Goal: Navigation & Orientation: Find specific page/section

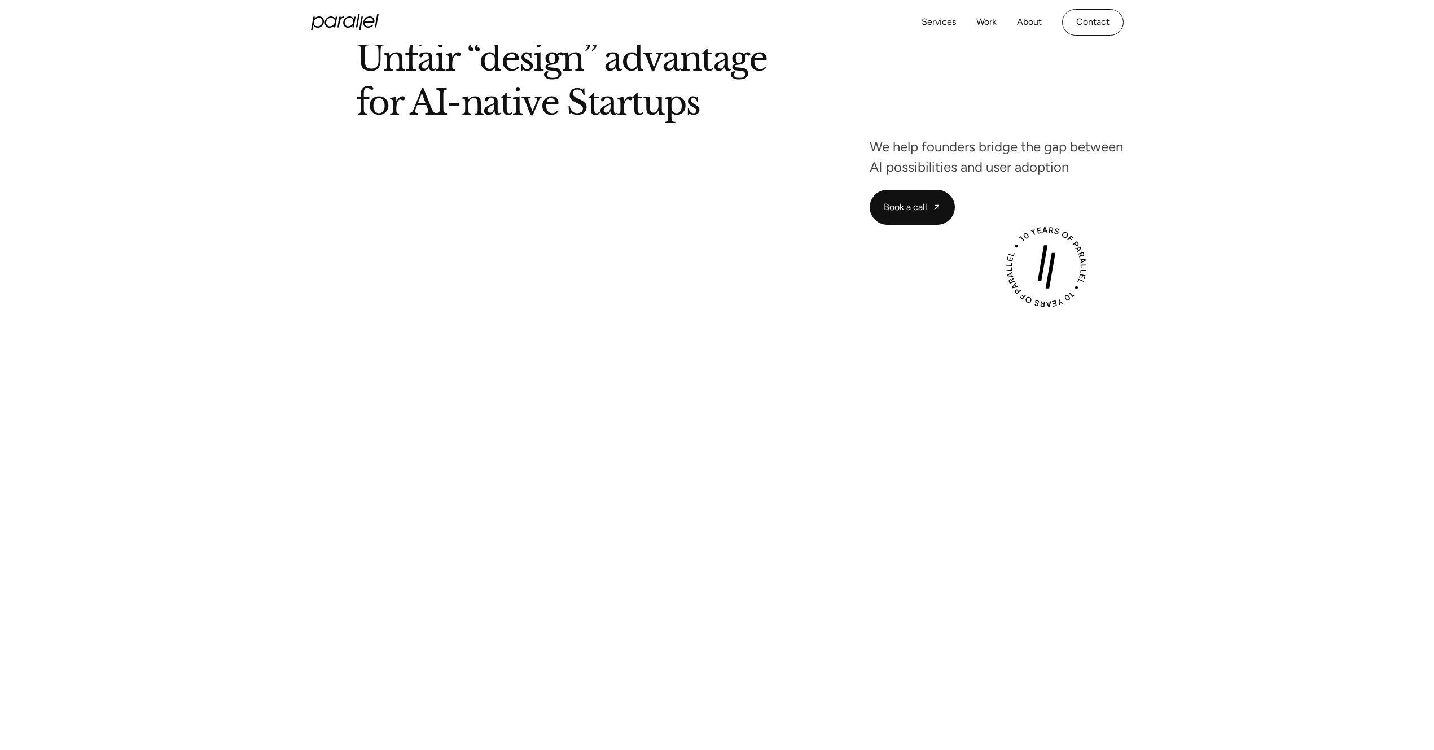
scroll to position [261, 0]
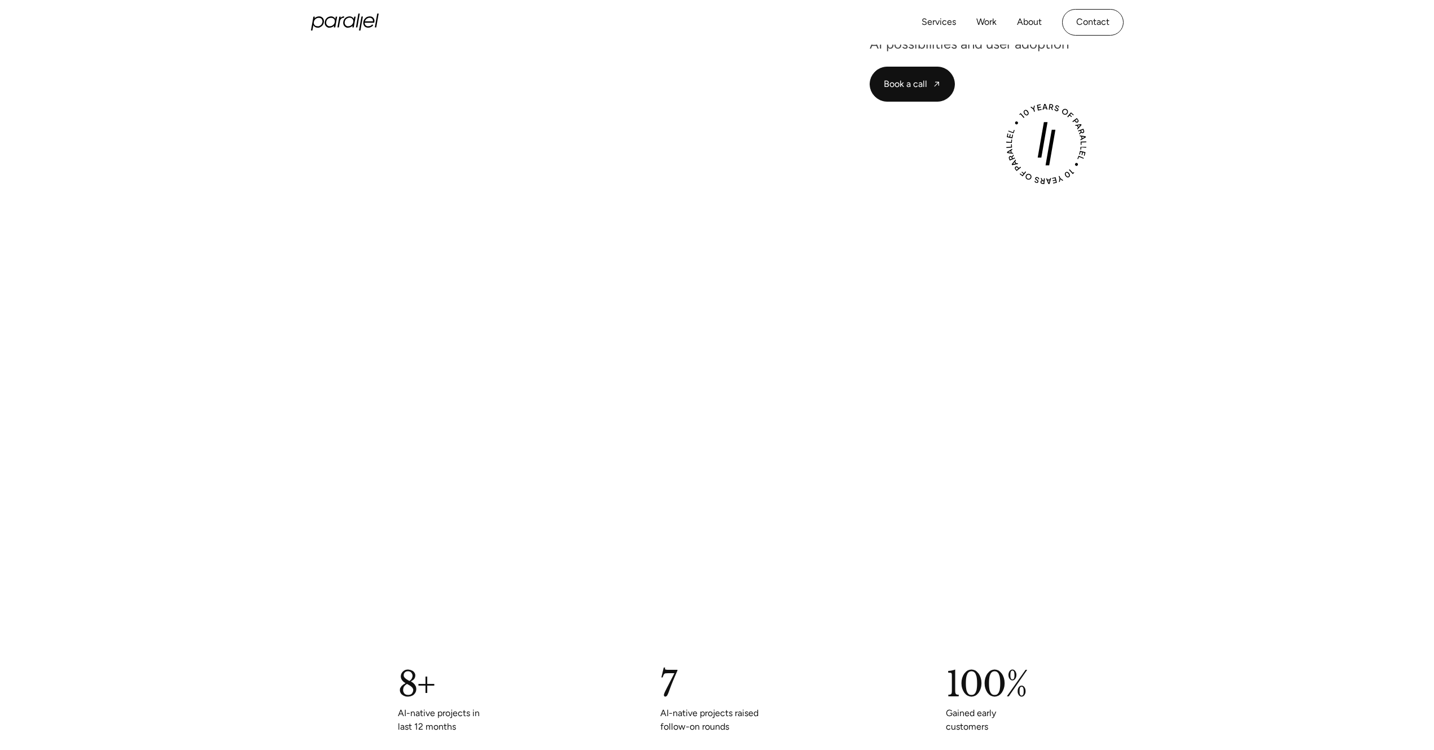
click at [712, 165] on div "Play with Sound" at bounding box center [717, 375] width 813 height 457
click at [978, 23] on link "Work" at bounding box center [987, 22] width 20 height 16
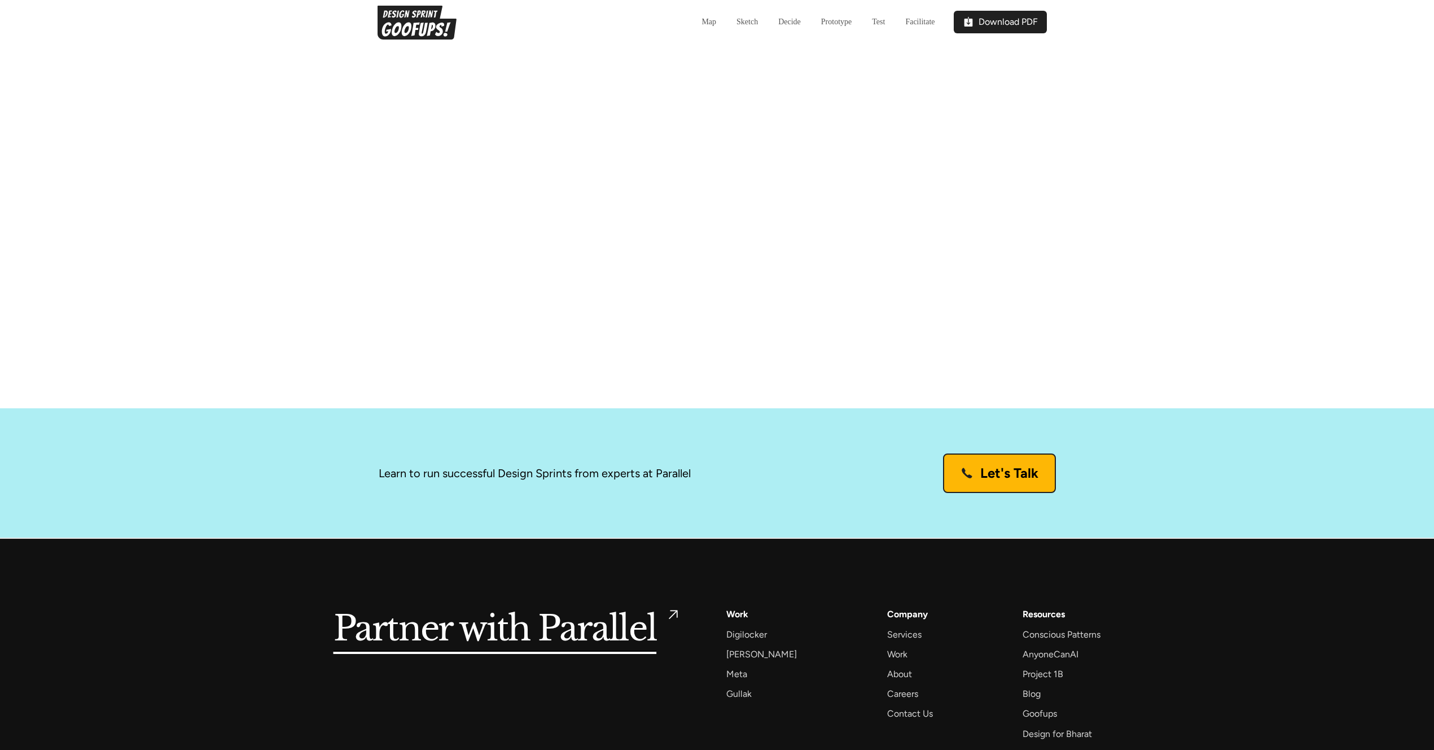
scroll to position [3539, 0]
